Goal: Register for event/course

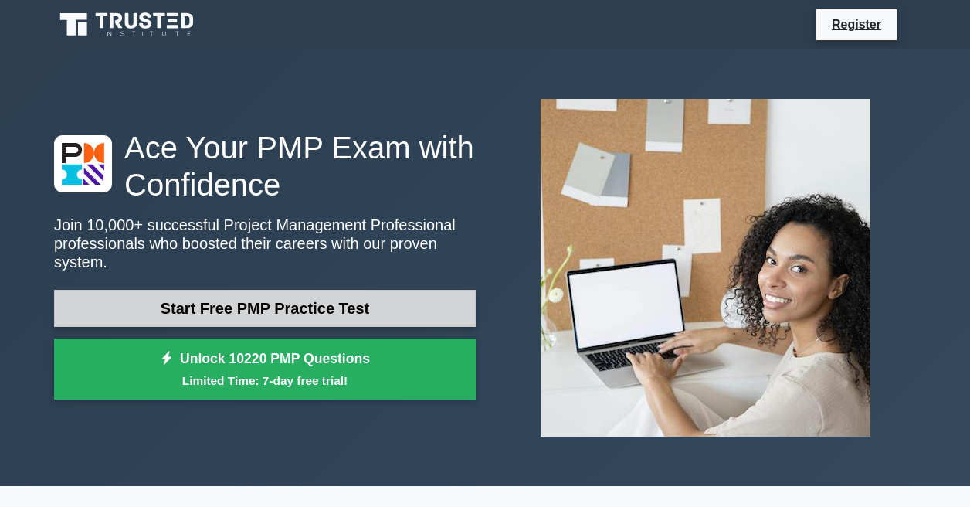
click at [304, 314] on link "Start Free PMP Practice Test" at bounding box center [265, 308] width 422 height 37
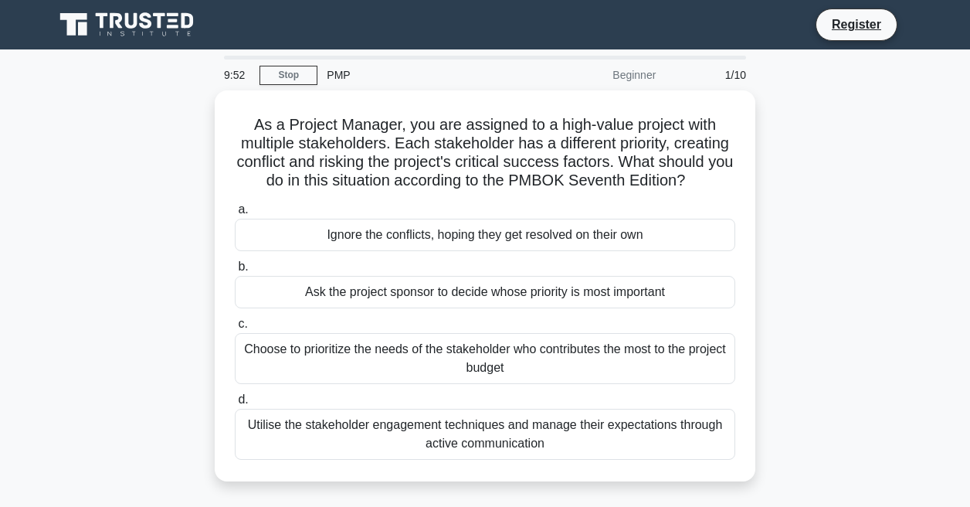
click at [143, 25] on icon at bounding box center [146, 20] width 12 height 16
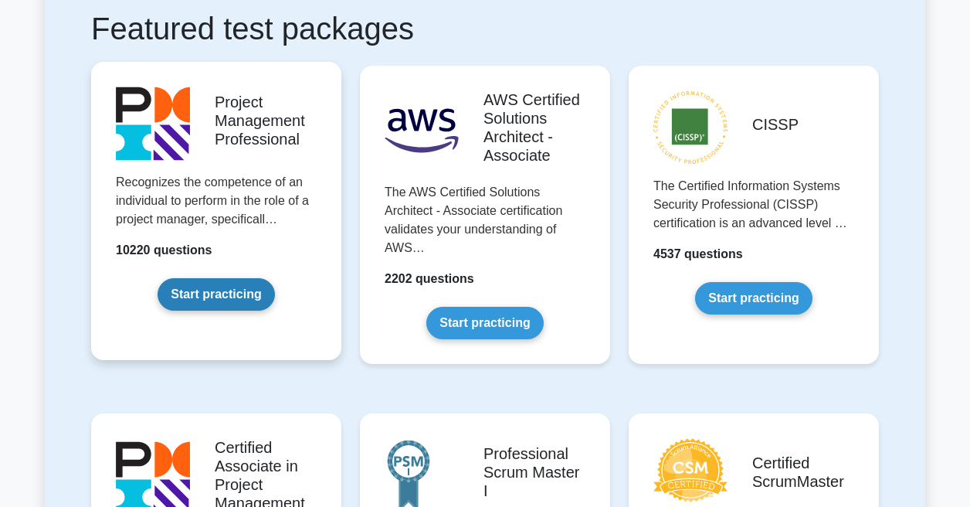
click at [202, 300] on link "Start practicing" at bounding box center [216, 294] width 117 height 32
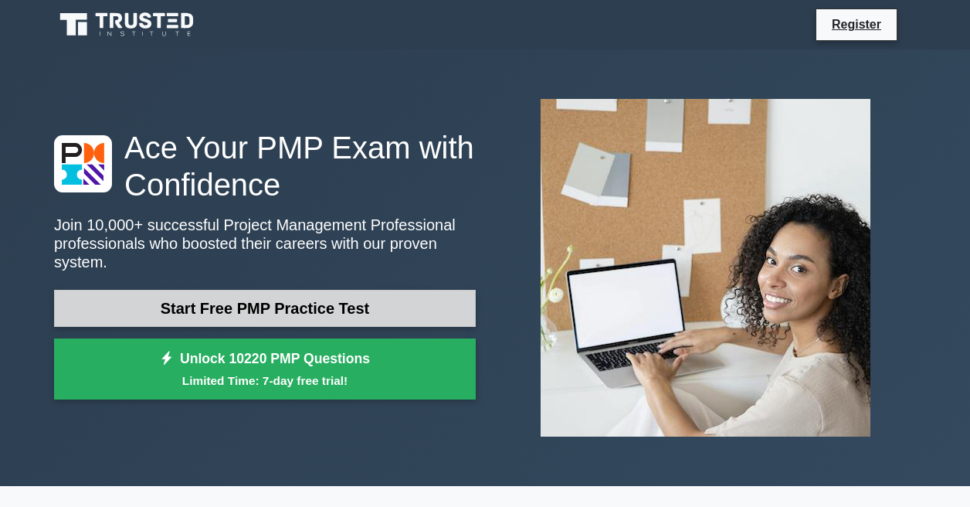
click at [249, 318] on link "Start Free PMP Practice Test" at bounding box center [265, 308] width 422 height 37
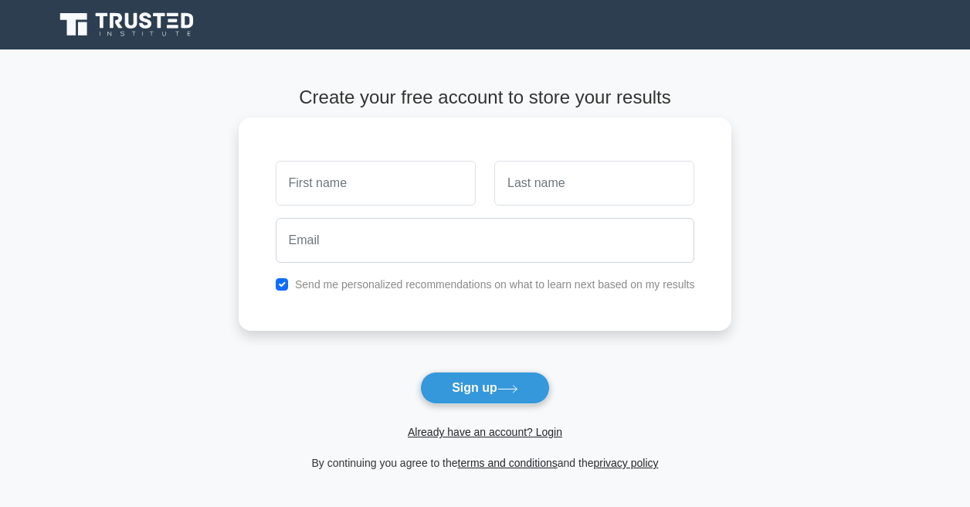
click at [341, 172] on input "text" at bounding box center [376, 183] width 200 height 45
type input "Steven"
click at [535, 188] on input "text" at bounding box center [594, 183] width 200 height 45
type input "Lupoli"
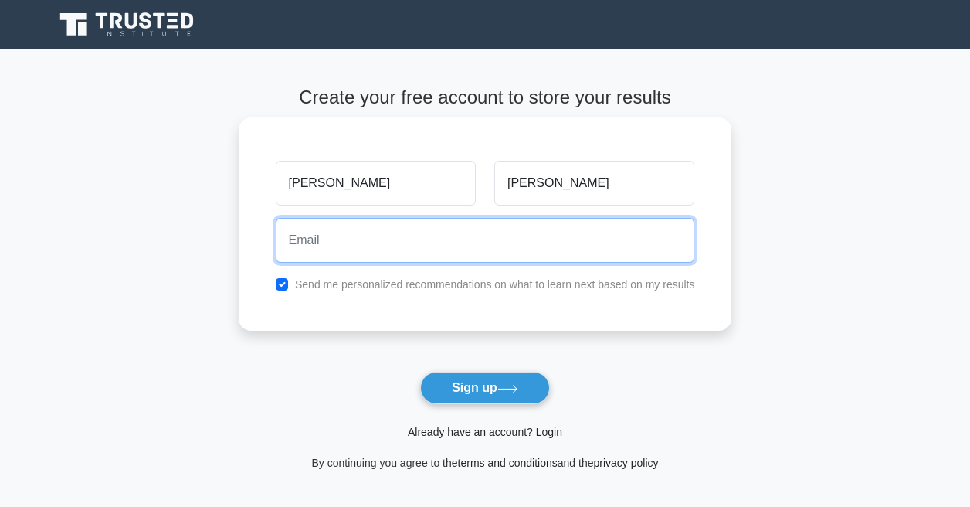
click at [480, 228] on input "email" at bounding box center [485, 240] width 419 height 45
type input "stevenlupoli@gmail.com"
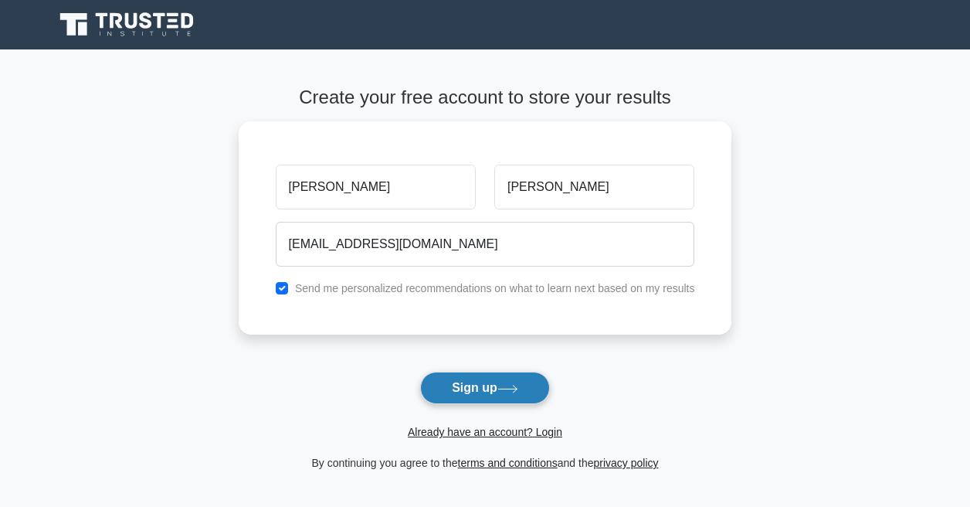
click at [456, 399] on button "Sign up" at bounding box center [485, 388] width 130 height 32
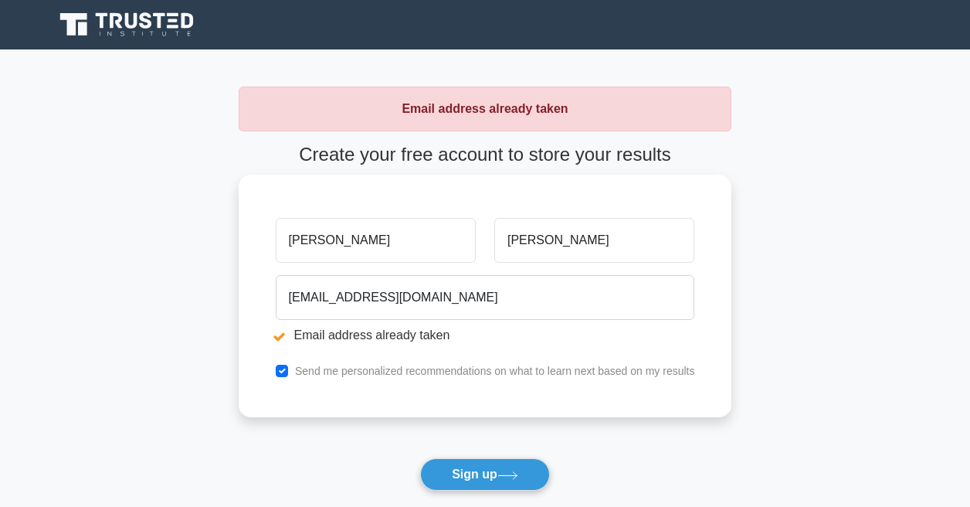
scroll to position [127, 0]
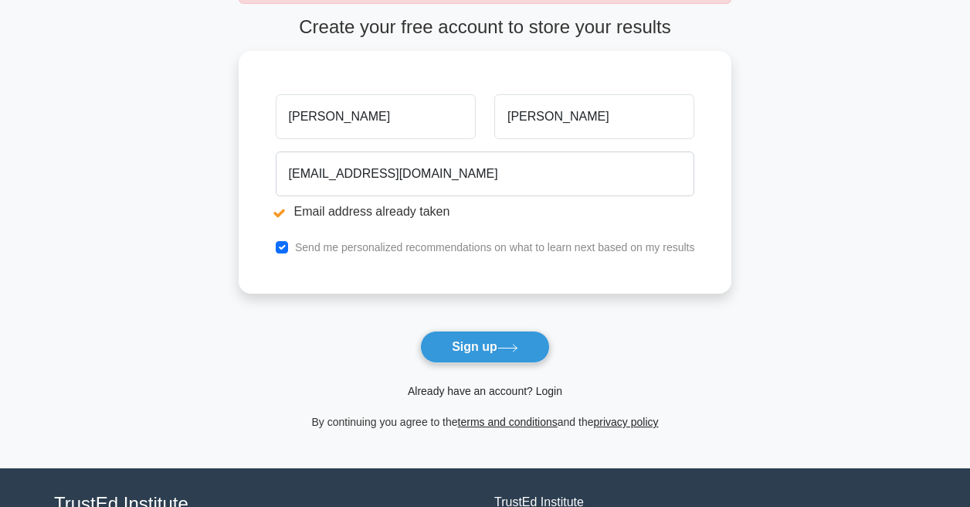
click at [483, 392] on link "Already have an account? Login" at bounding box center [485, 391] width 154 height 12
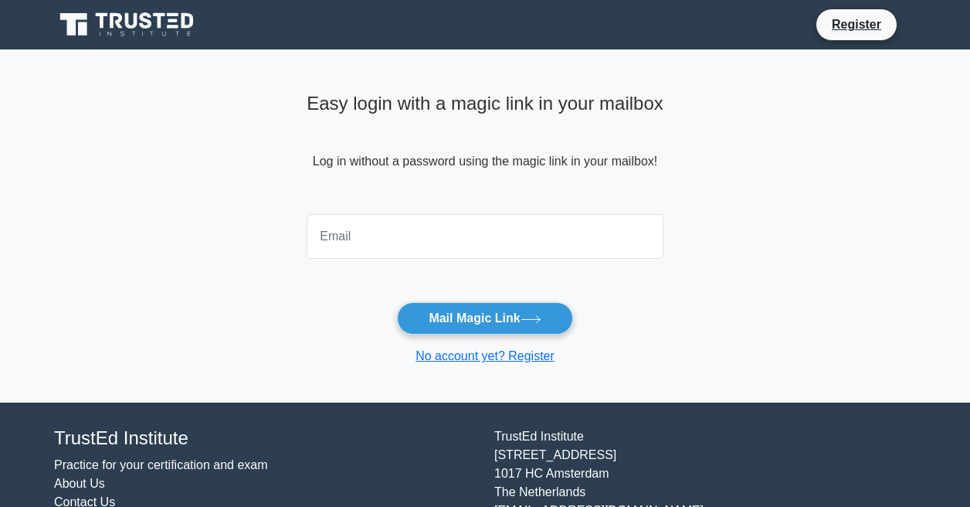
click at [403, 239] on input "email" at bounding box center [485, 236] width 357 height 45
type input "[EMAIL_ADDRESS][DOMAIN_NAME]"
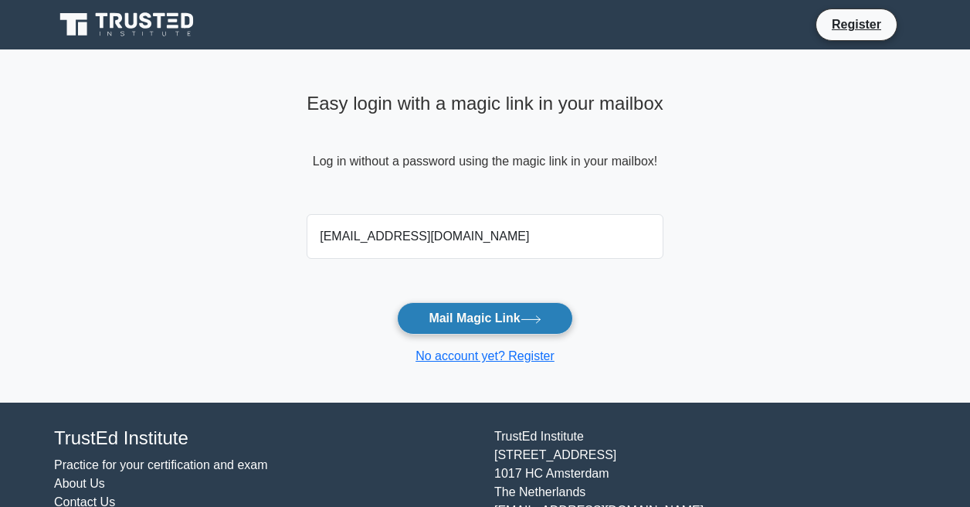
click at [437, 309] on button "Mail Magic Link" at bounding box center [484, 318] width 175 height 32
